Goal: Task Accomplishment & Management: Manage account settings

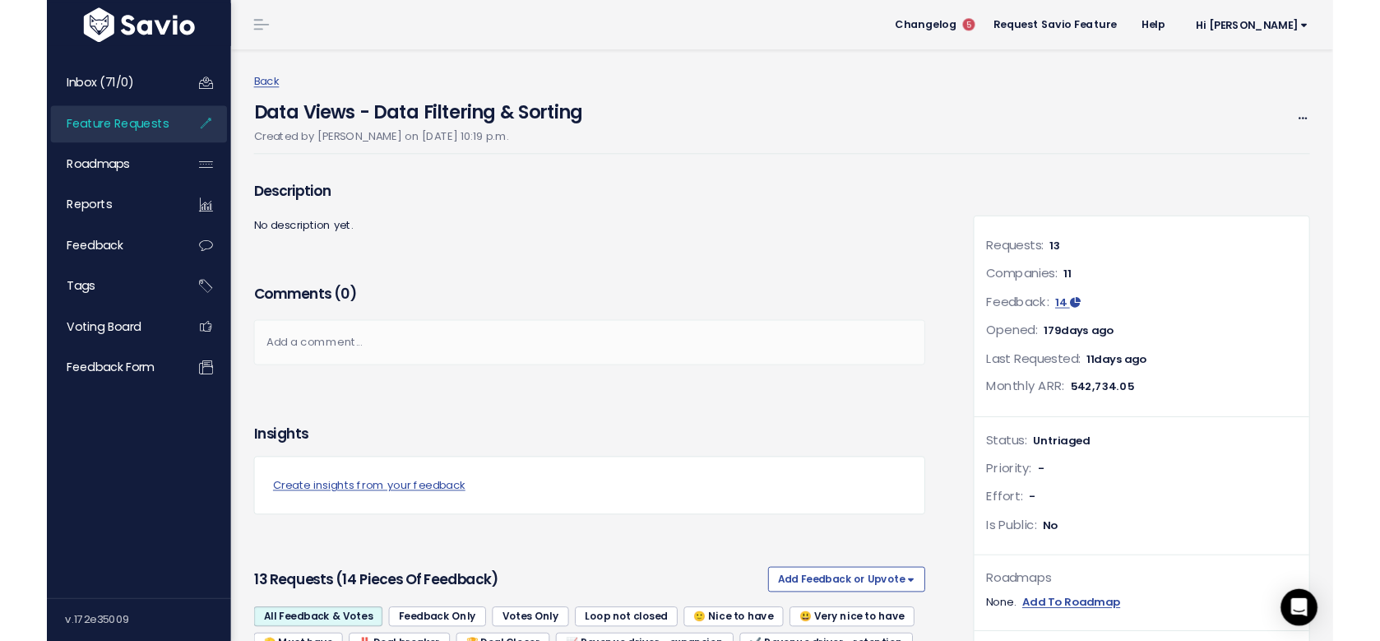
scroll to position [522, 0]
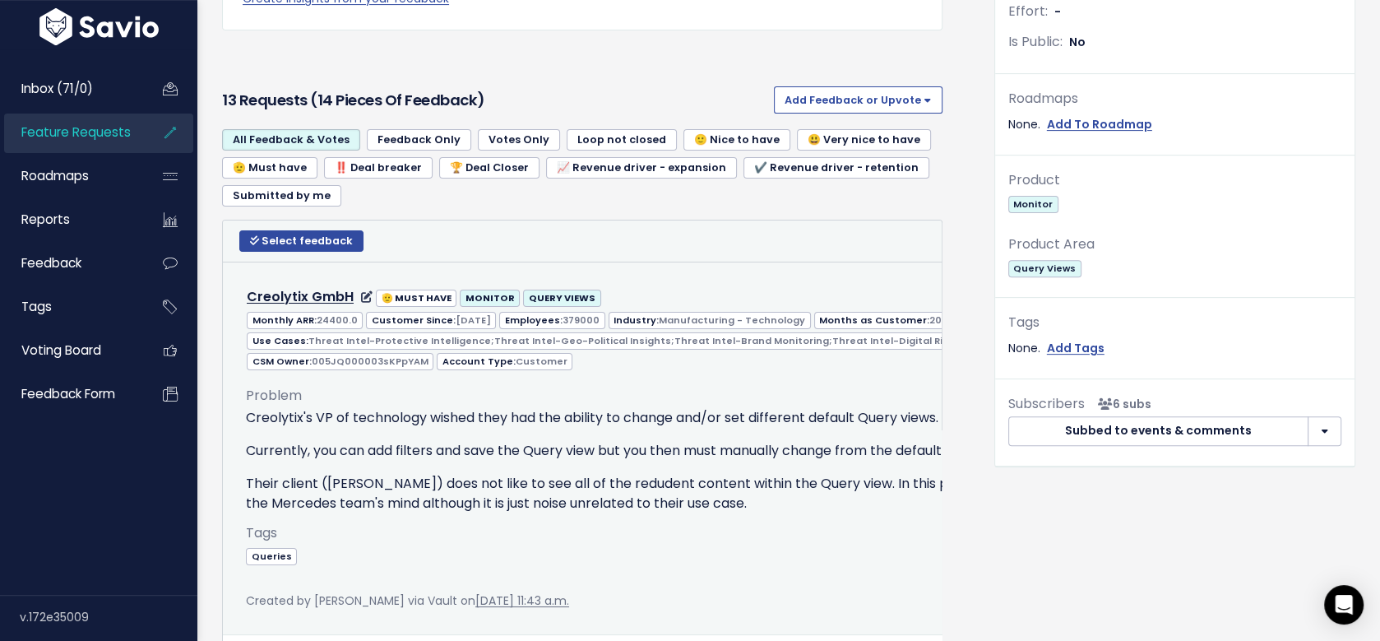
click at [519, 496] on p "Their client (Mercedes) does not like to see all of the redudent content within…" at bounding box center [953, 493] width 1415 height 39
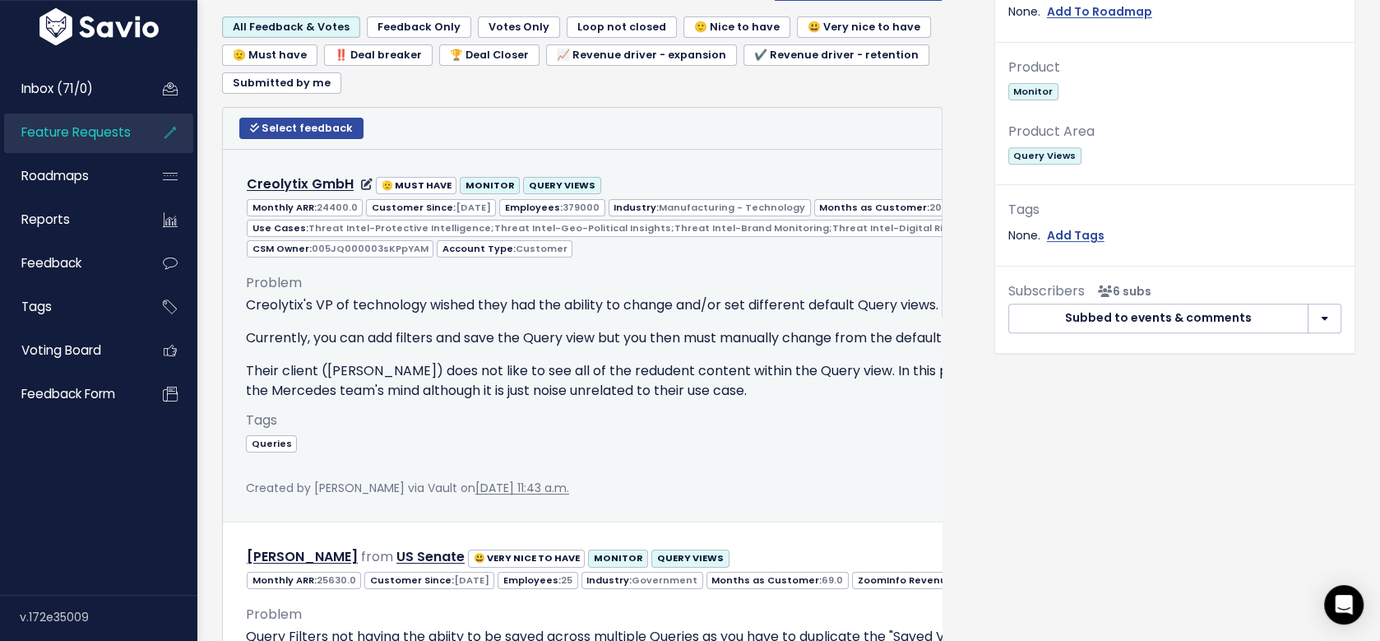
scroll to position [632, 0]
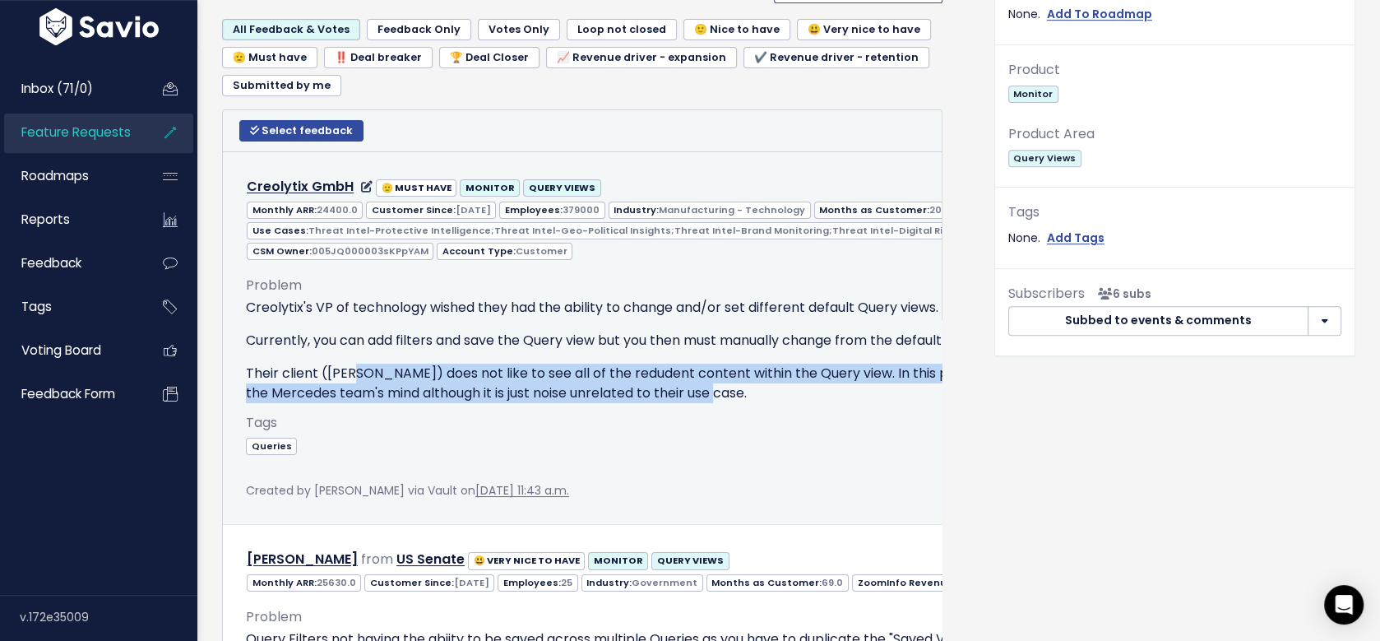
drag, startPoint x: 873, startPoint y: 392, endPoint x: 356, endPoint y: 373, distance: 516.9
click at [356, 373] on p "Their client (Mercedes) does not like to see all of the redudent content within…" at bounding box center [953, 383] width 1415 height 39
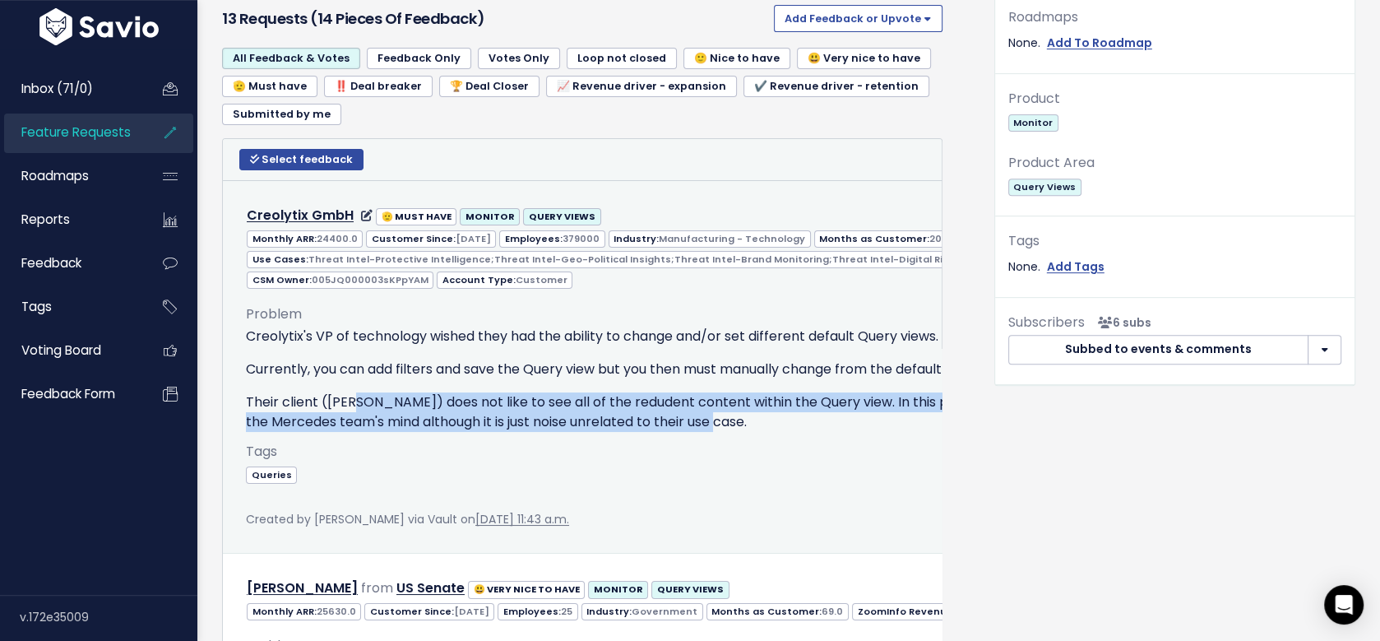
scroll to position [541, 0]
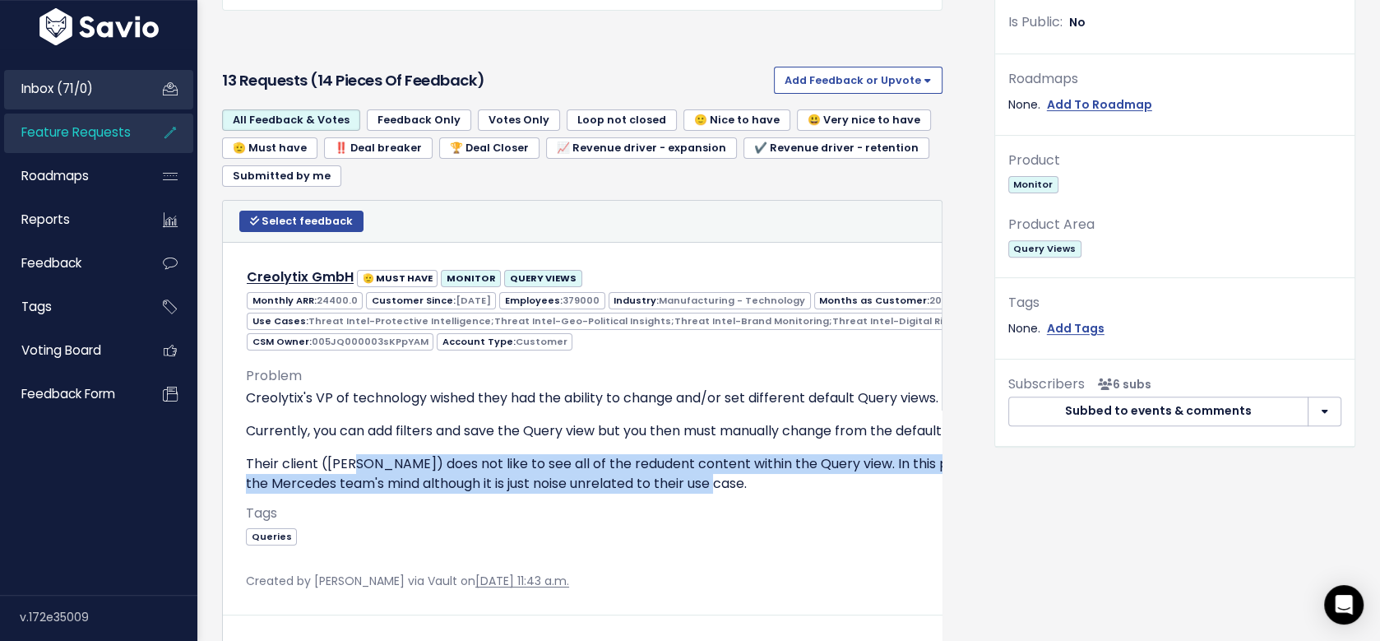
click at [85, 90] on span "Inbox (71/0)" at bounding box center [57, 88] width 72 height 17
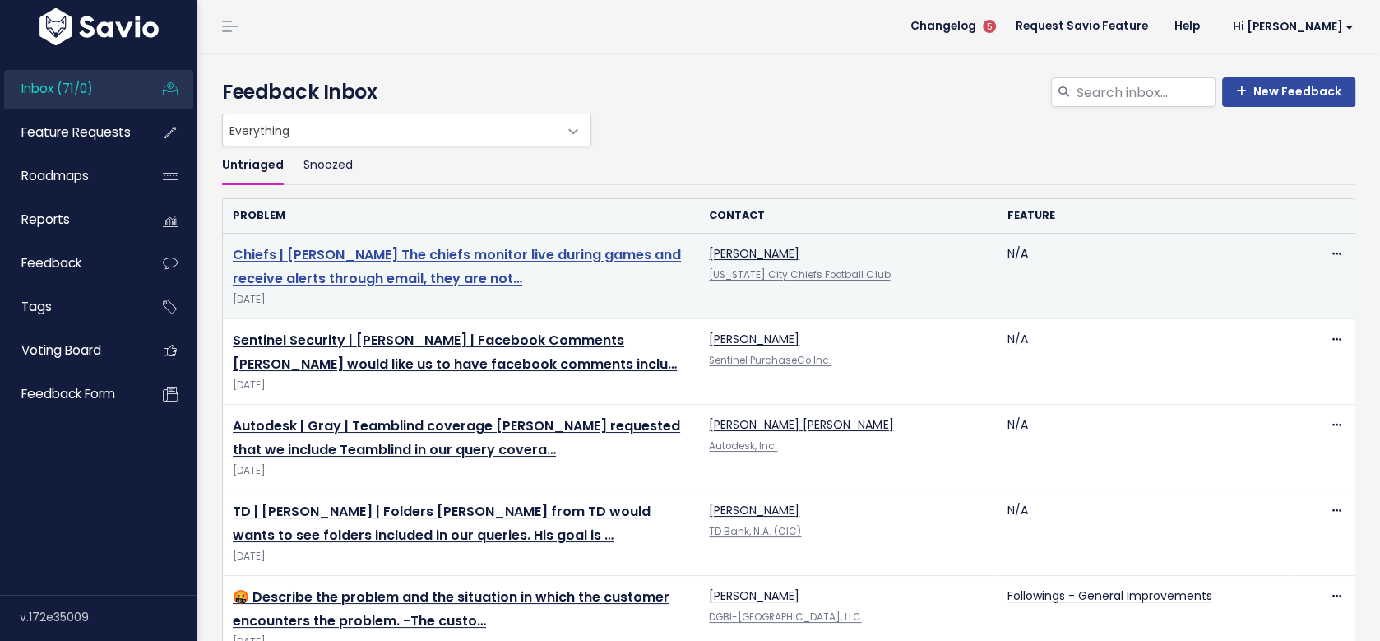
click at [480, 253] on link "Chiefs | Ryan The chiefs monitor live during games and receive alerts through e…" at bounding box center [457, 266] width 448 height 43
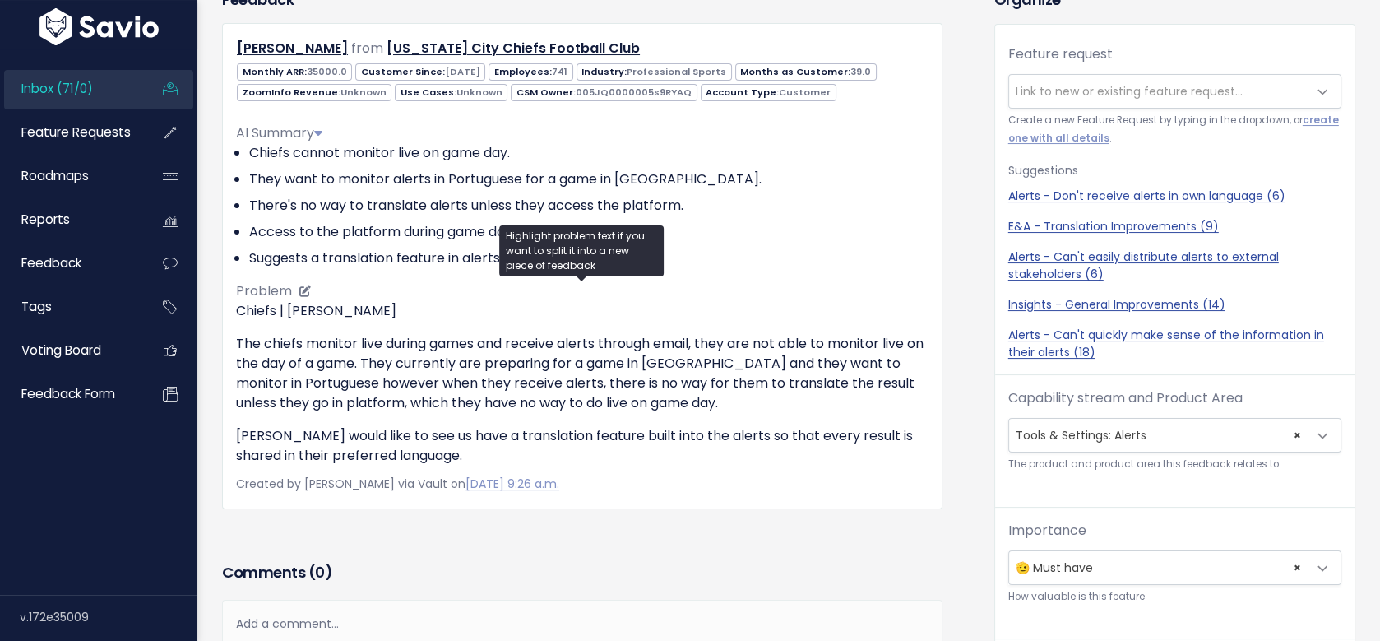
scroll to position [54, 0]
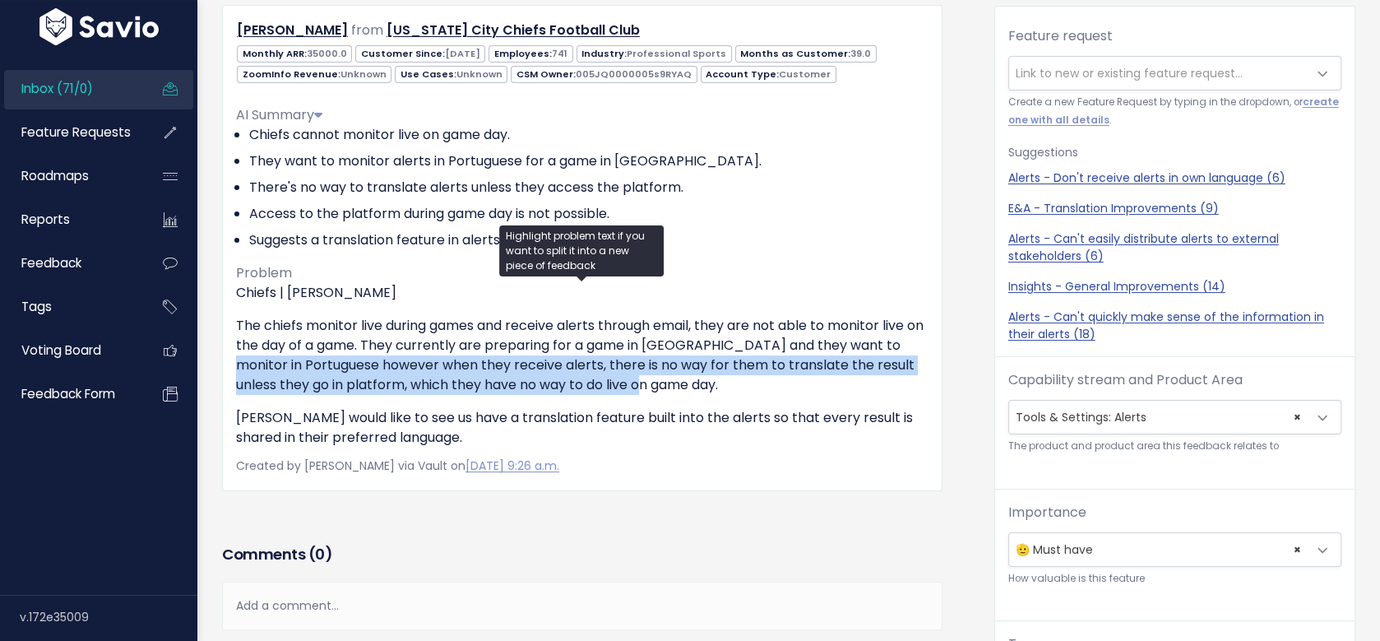
drag, startPoint x: 660, startPoint y: 386, endPoint x: 233, endPoint y: 363, distance: 427.5
click at [233, 363] on div "Ryan Gilbreth from Kansas City Chiefs Football Club 35000.0 2022-05-04 741 39.0" at bounding box center [582, 247] width 721 height 485
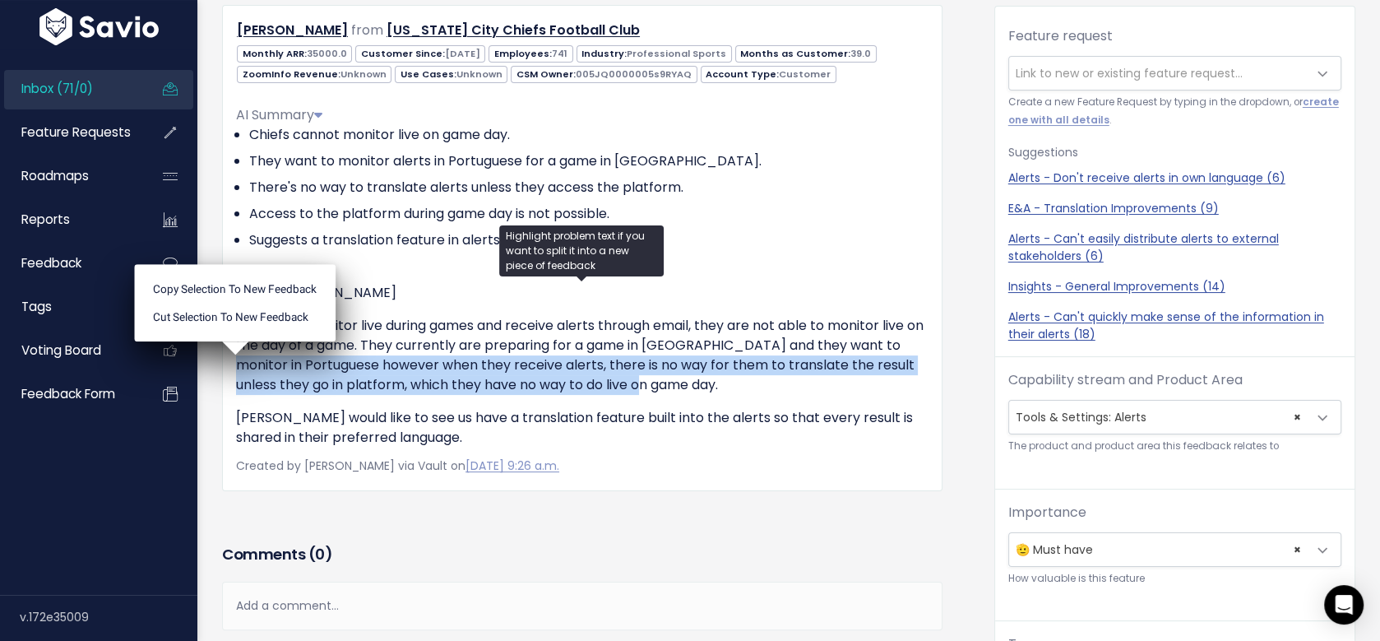
click at [720, 385] on p "The chiefs monitor live during games and receive alerts through email, they are…" at bounding box center [582, 355] width 693 height 79
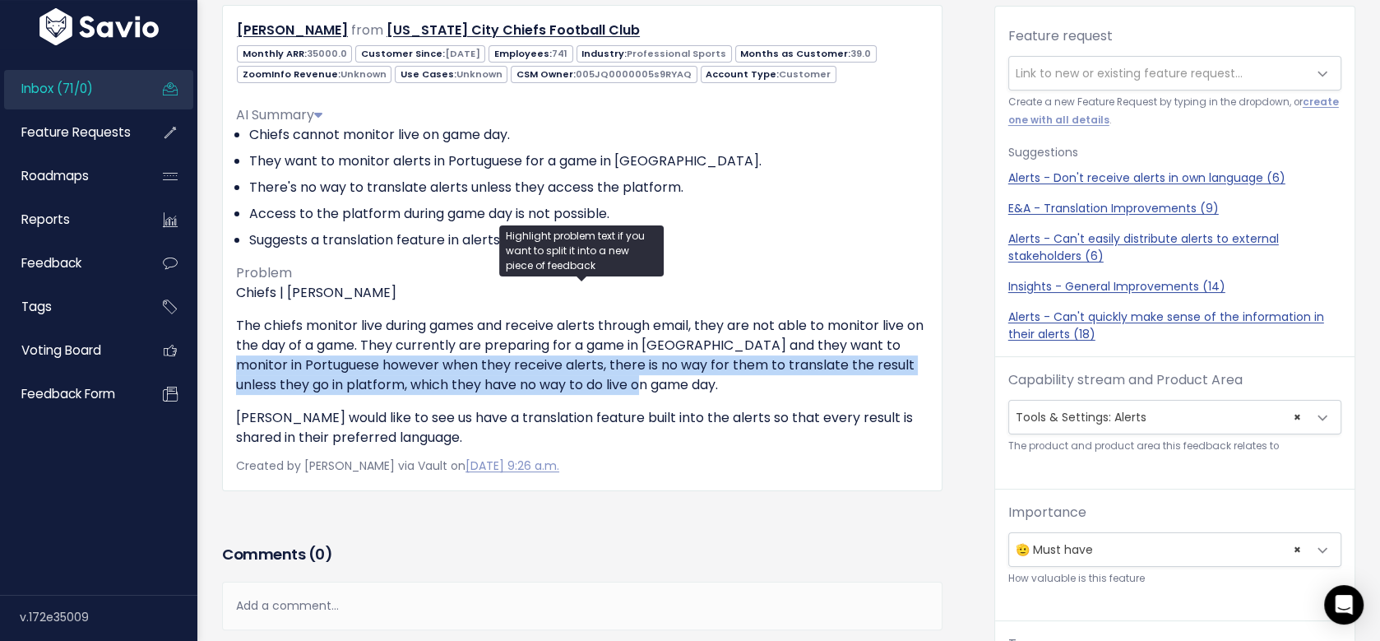
drag, startPoint x: 652, startPoint y: 387, endPoint x: 234, endPoint y: 370, distance: 418.2
click at [234, 370] on div "Ryan Gilbreth from Kansas City Chiefs Football Club 35000.0 2022-05-04 741 39.0" at bounding box center [582, 247] width 721 height 485
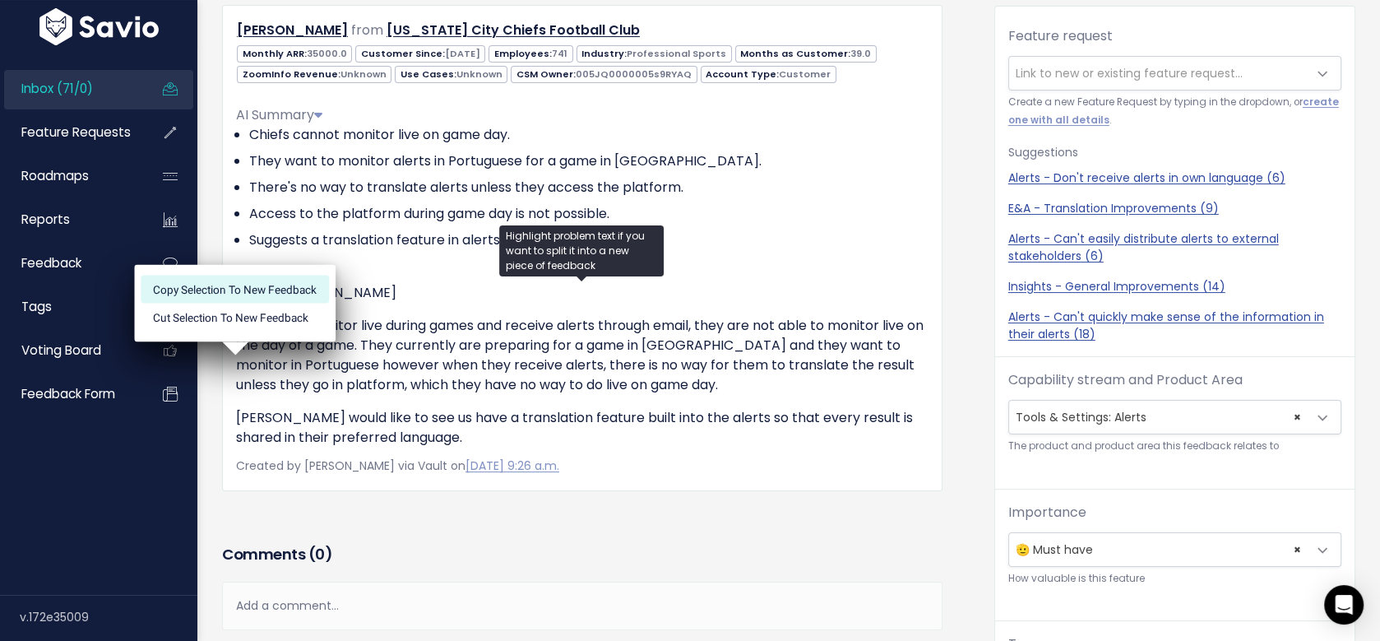
click at [269, 285] on li "Copy selection to new Feedback" at bounding box center [235, 289] width 188 height 28
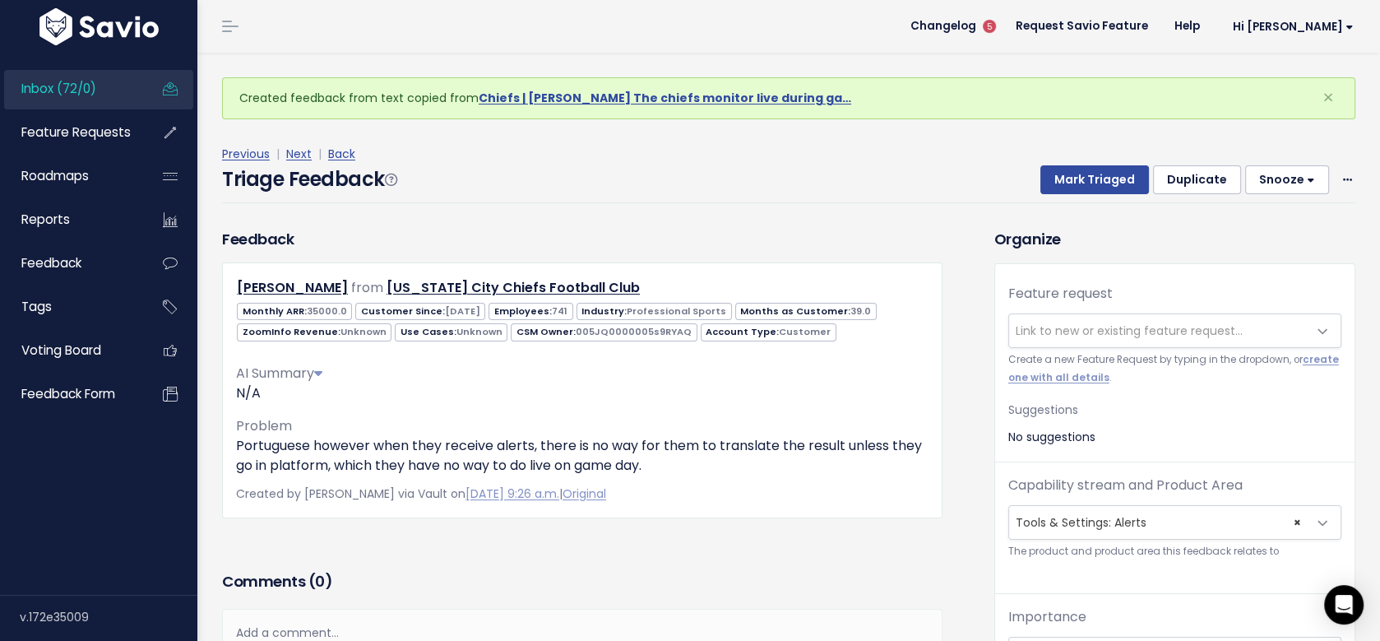
click at [80, 78] on link "Inbox (72/0)" at bounding box center [70, 89] width 132 height 38
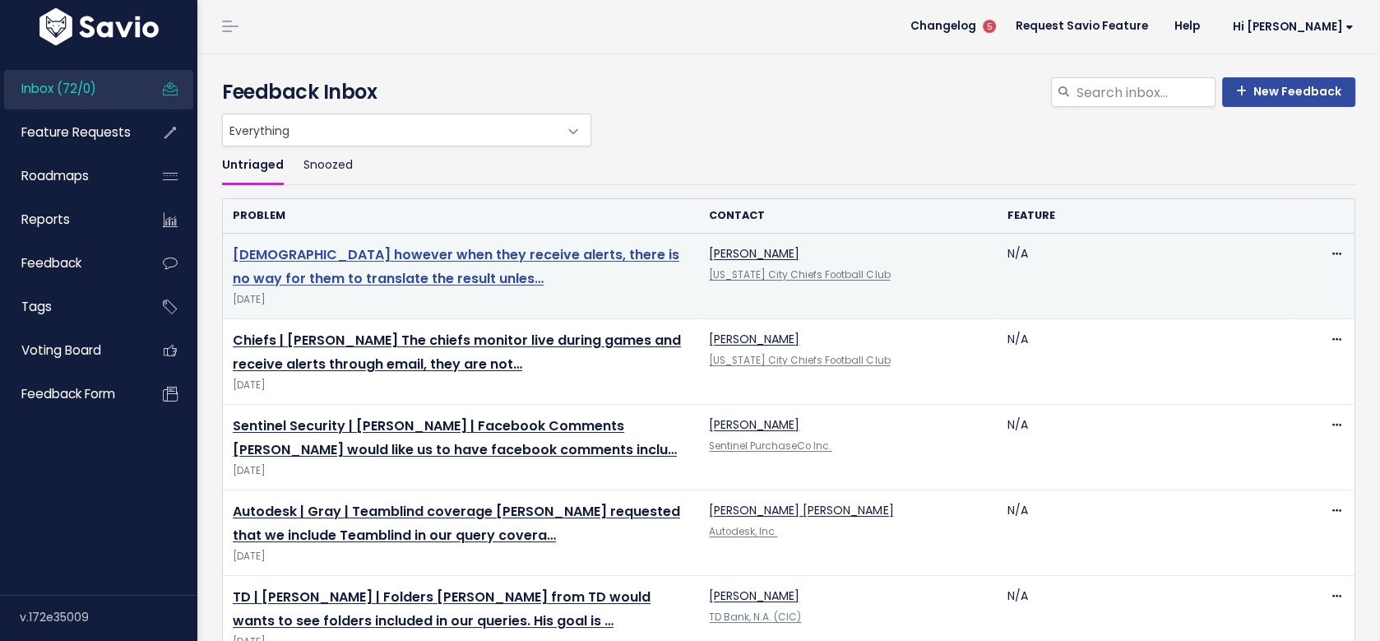
click at [415, 253] on link "Portuguese however when they receive alerts, there is no way for them to transl…" at bounding box center [456, 266] width 447 height 43
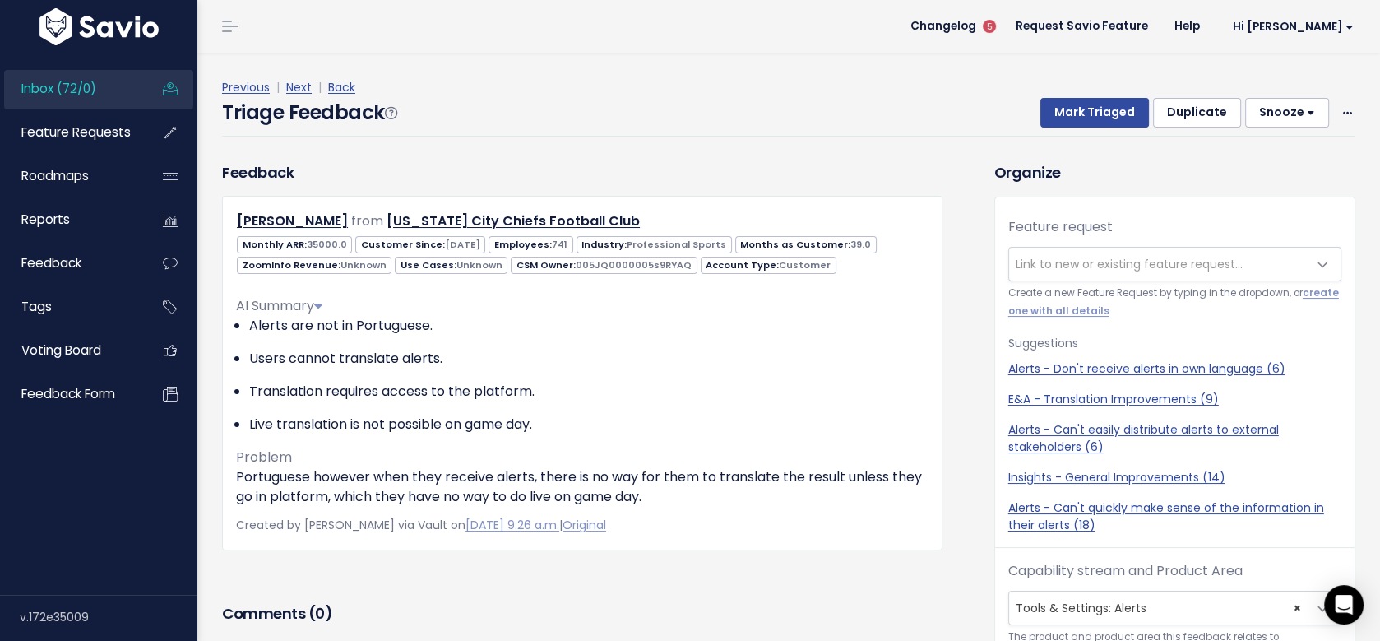
click at [1333, 112] on div "Mark Triaged Duplicate Snooze 1 day 3 days 7 days 14 days Edit Delete" at bounding box center [1188, 113] width 335 height 30
click at [1340, 112] on span at bounding box center [1348, 113] width 16 height 21
click at [1263, 192] on link "Delete" at bounding box center [1282, 190] width 118 height 32
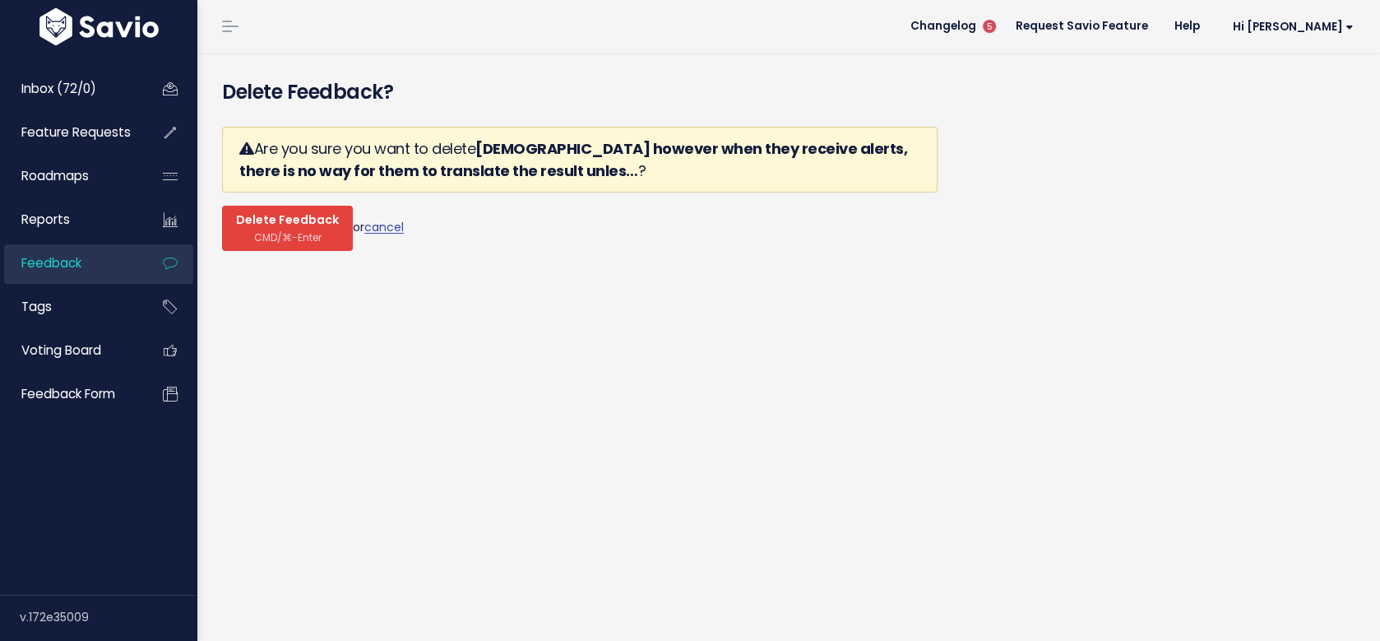
click at [276, 214] on span "Delete Feedback" at bounding box center [287, 220] width 103 height 15
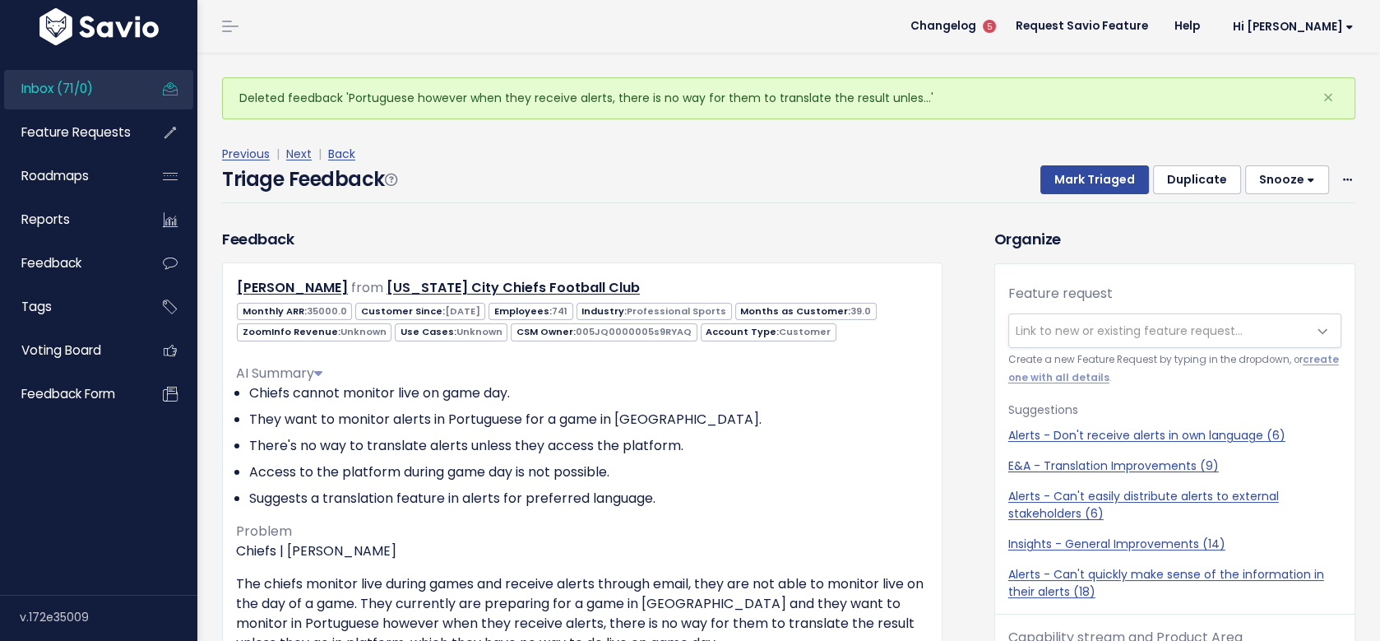
click at [103, 85] on link "Inbox (71/0)" at bounding box center [70, 89] width 132 height 38
